Goal: Complete application form

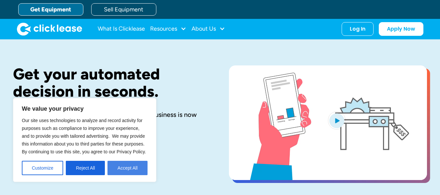
click at [133, 171] on button "Accept All" at bounding box center [127, 168] width 40 height 14
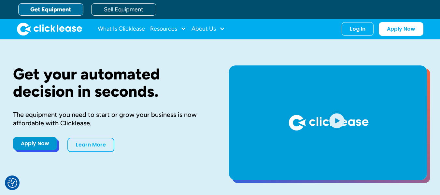
click at [36, 145] on link "Apply Now" at bounding box center [35, 143] width 44 height 13
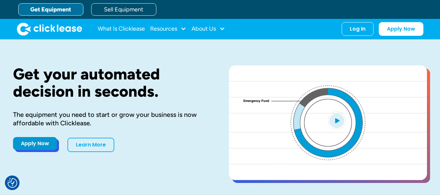
click at [37, 145] on link "Apply Now" at bounding box center [35, 143] width 44 height 13
